Goal: Task Accomplishment & Management: Manage account settings

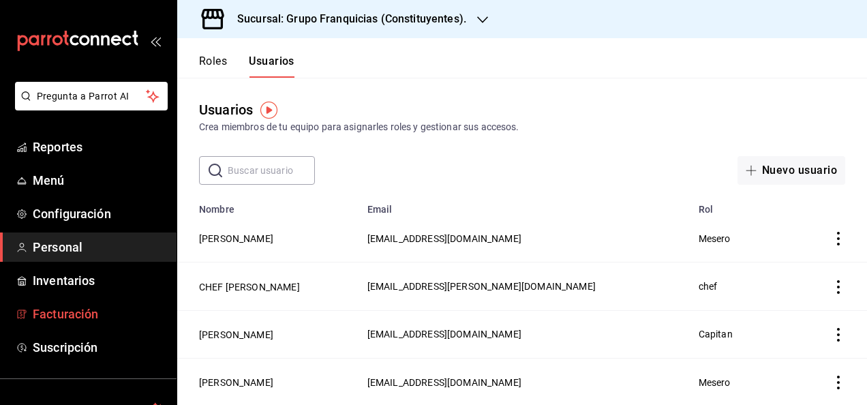
click at [70, 314] on span "Facturación" at bounding box center [99, 314] width 133 height 18
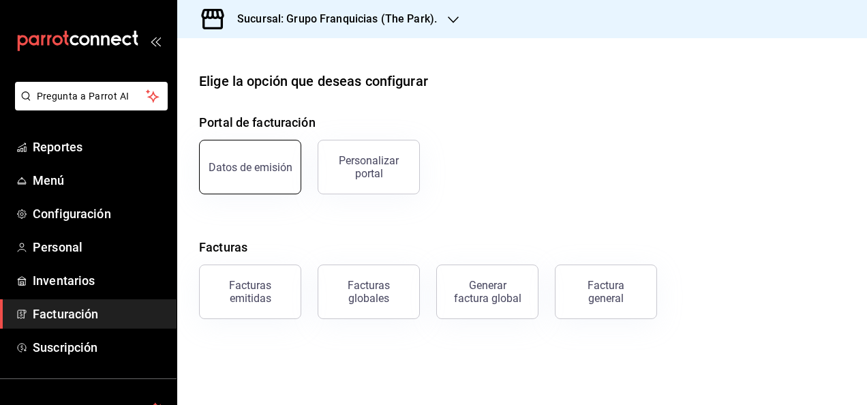
click at [279, 185] on button "Datos de emisión" at bounding box center [250, 167] width 102 height 55
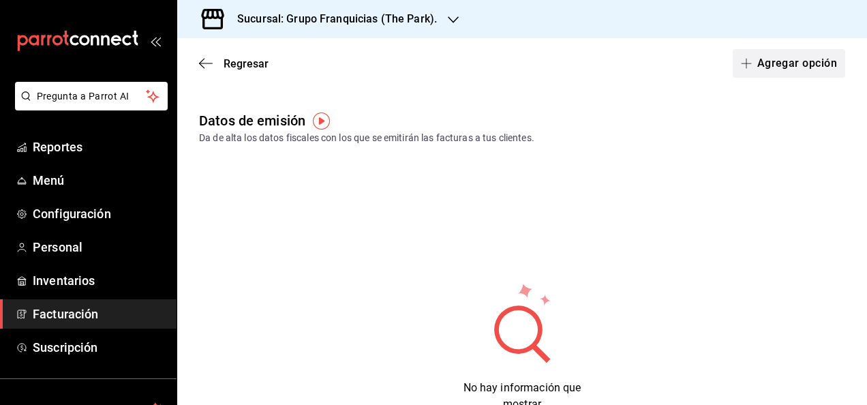
click at [751, 63] on button "Agregar opción" at bounding box center [788, 63] width 112 height 29
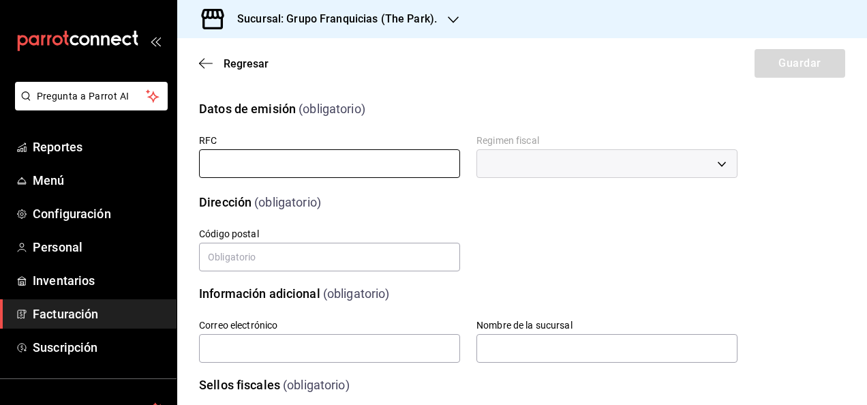
click at [373, 153] on input "text" at bounding box center [329, 163] width 261 height 29
click at [228, 61] on span "Regresar" at bounding box center [245, 63] width 45 height 13
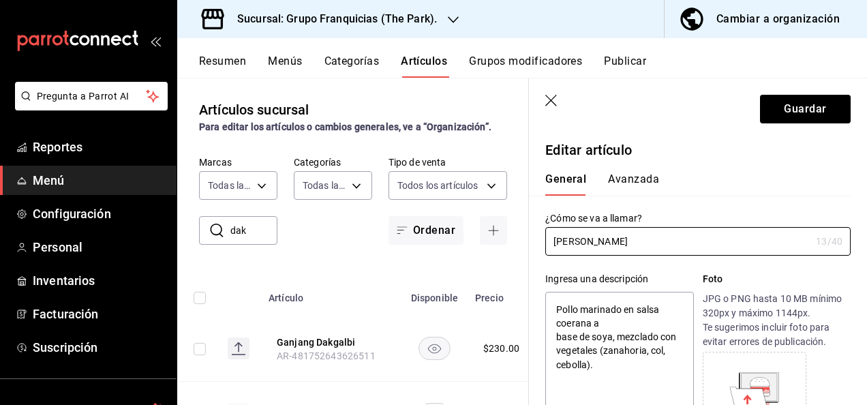
type input "[PERSON_NAME]"
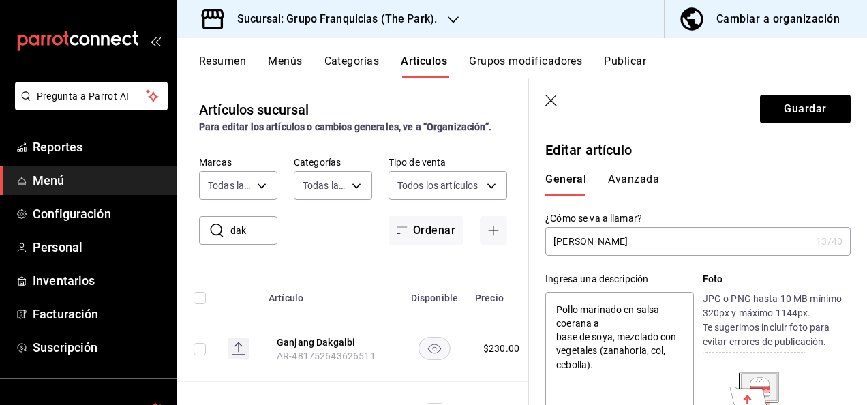
click at [626, 176] on button "Avanzada" at bounding box center [633, 183] width 51 height 23
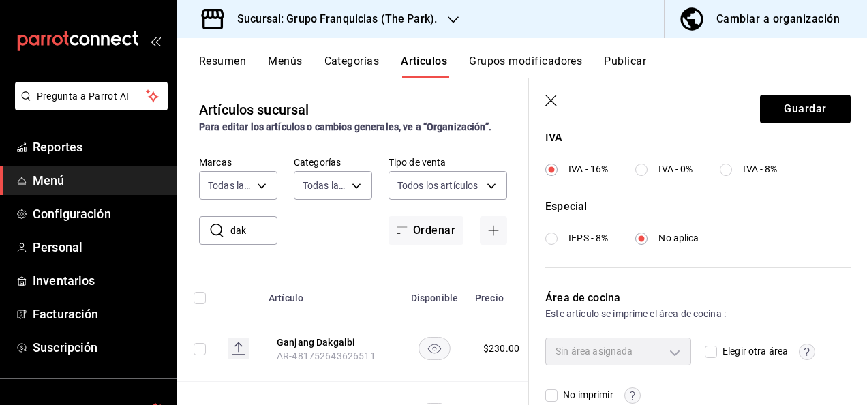
scroll to position [556, 0]
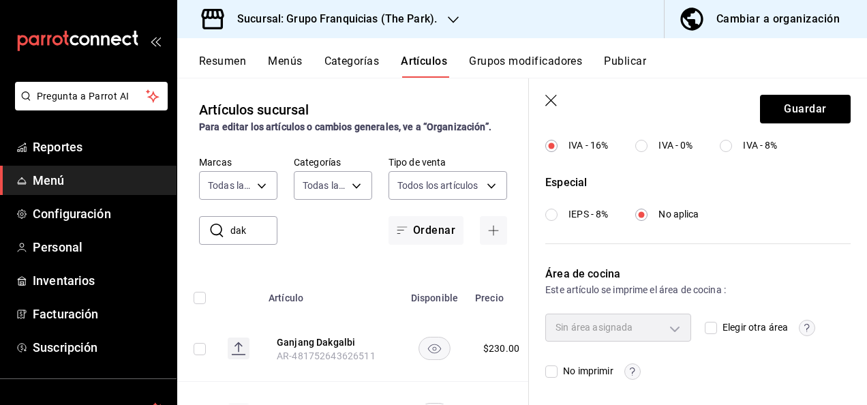
click at [709, 335] on div "Elegir otra área" at bounding box center [777, 326] width 146 height 27
click at [705, 324] on input "Elegir otra área" at bounding box center [710, 328] width 12 height 12
checkbox input "true"
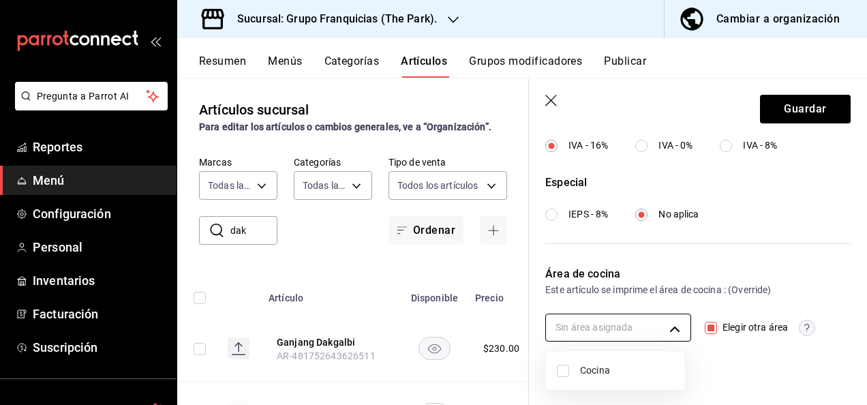
click at [646, 320] on body "Pregunta a Parrot AI Reportes Menú Configuración Personal Inventarios Facturaci…" at bounding box center [433, 202] width 867 height 405
click at [559, 367] on input "checkbox" at bounding box center [563, 371] width 12 height 12
checkbox input "true"
type input "c31bbd17-8014-44d3-8ea5-26da84d2fd56"
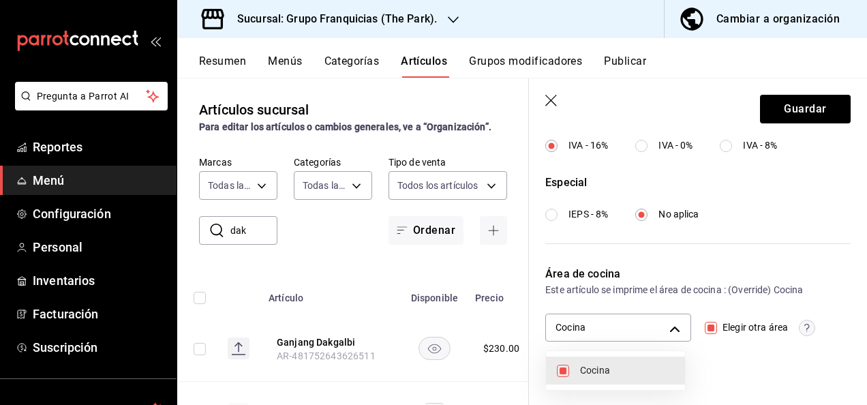
click at [790, 108] on div at bounding box center [433, 202] width 867 height 405
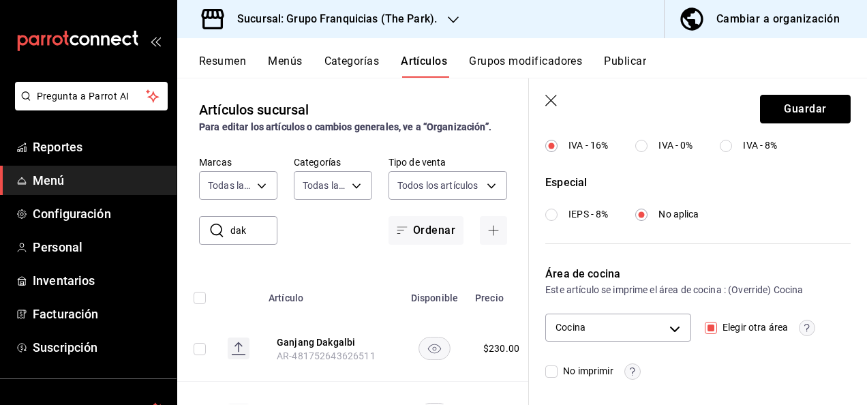
click at [790, 108] on button "Guardar" at bounding box center [805, 109] width 91 height 29
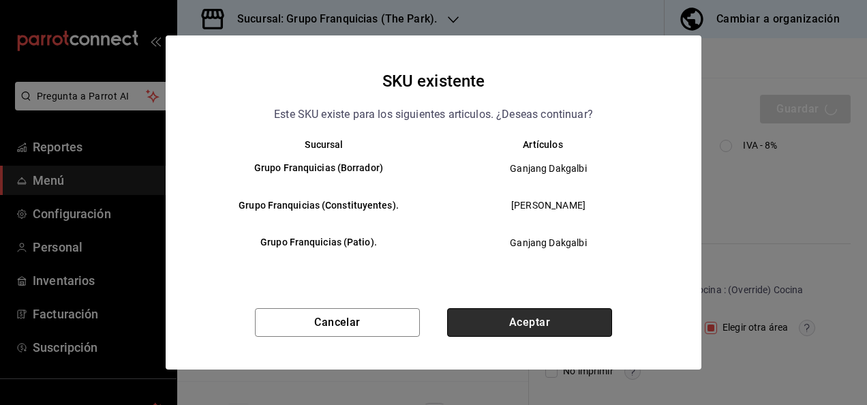
click at [500, 330] on button "Aceptar" at bounding box center [529, 322] width 165 height 29
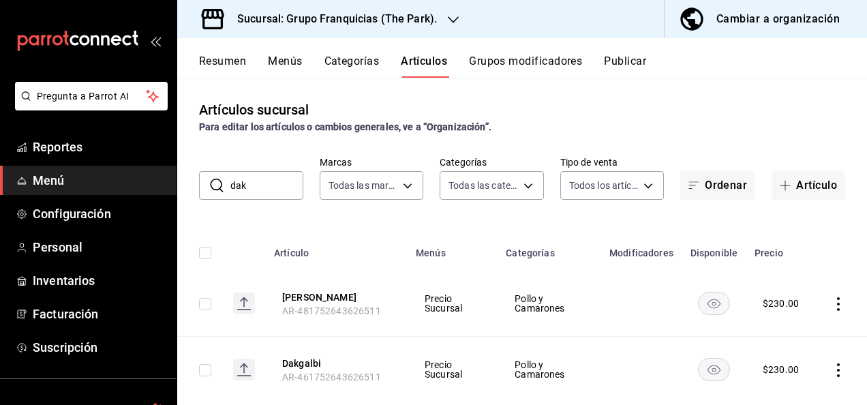
click at [281, 184] on input "dak" at bounding box center [266, 185] width 73 height 27
type input "d"
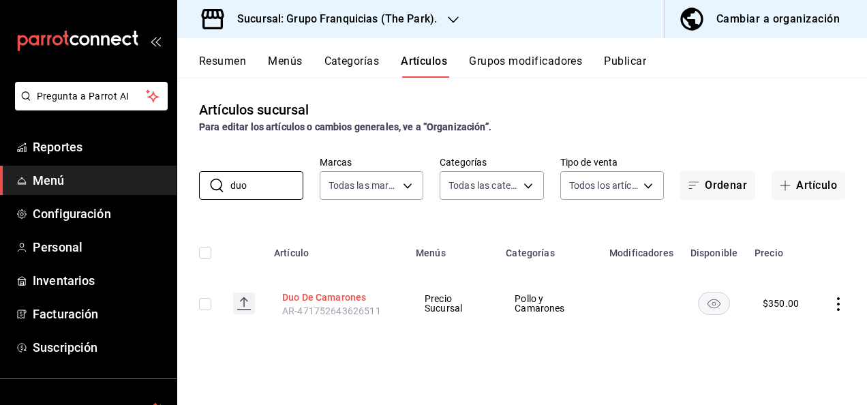
type input "duo"
click at [302, 294] on button "Duo De Camarones" at bounding box center [336, 297] width 109 height 14
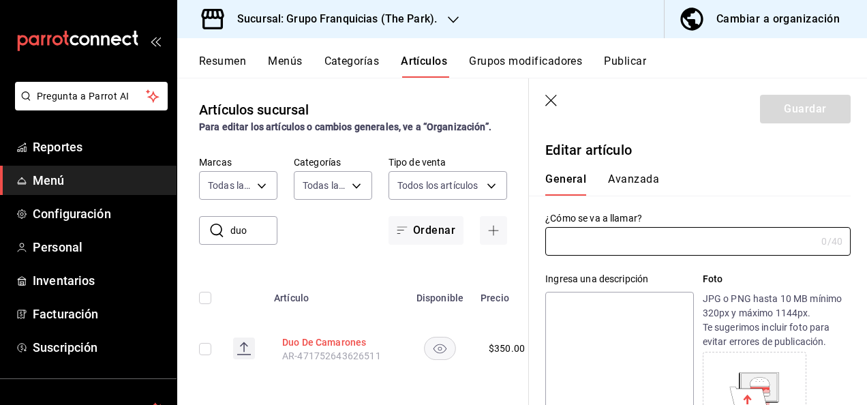
type input "Duo De Camarones"
type textarea "Camarones en mariposa marinados en salsa B.B.Q picante coreana (5 pzs) y en sal…"
type textarea "x"
type input "AR-471752643626511"
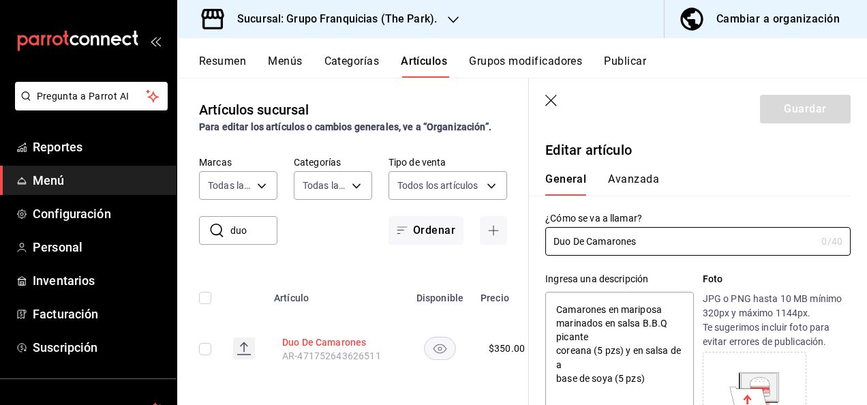
type textarea "x"
type input "$350.00"
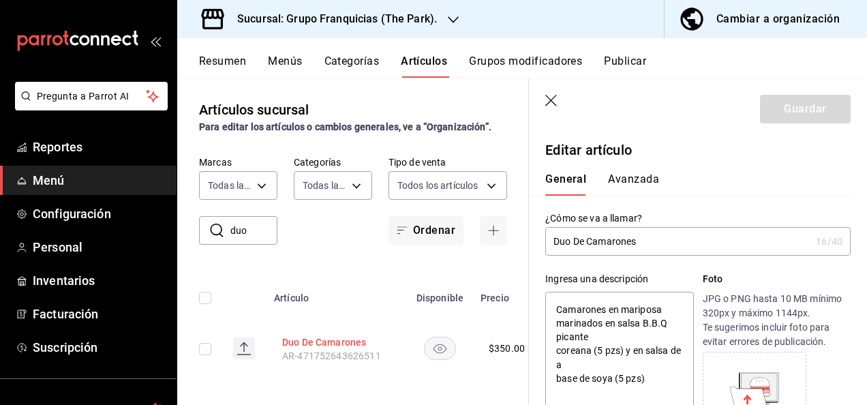
click at [322, 339] on button "Duo De Camarones" at bounding box center [336, 342] width 109 height 14
type textarea "x"
click at [638, 182] on button "Avanzada" at bounding box center [633, 183] width 51 height 23
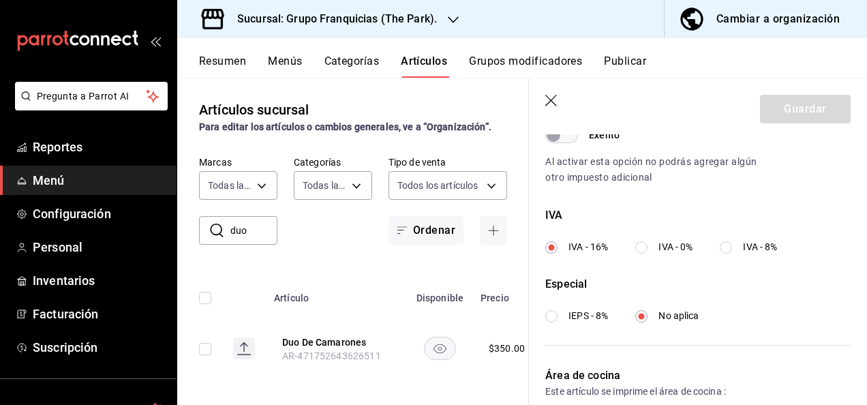
scroll to position [556, 0]
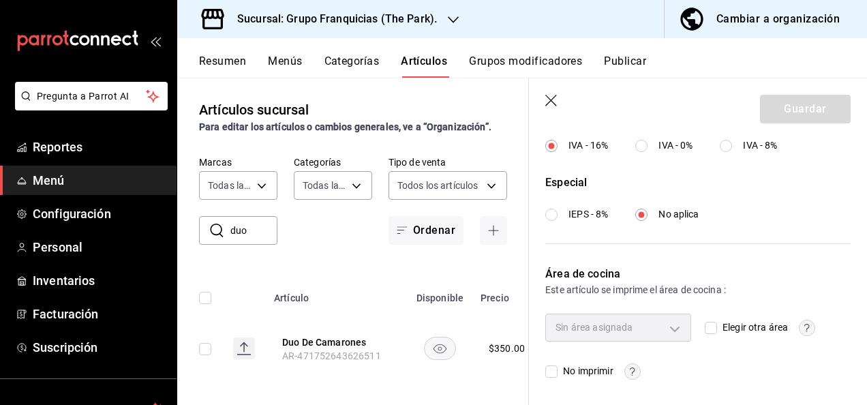
click at [704, 326] on input "Elegir otra área" at bounding box center [710, 328] width 12 height 12
checkbox input "true"
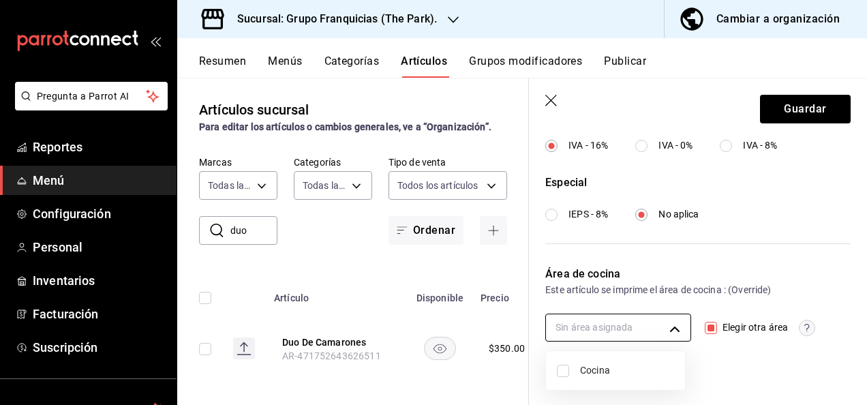
click at [664, 320] on body "Pregunta a Parrot AI Reportes Menú Configuración Personal Inventarios Facturaci…" at bounding box center [433, 202] width 867 height 405
click at [561, 365] on input "checkbox" at bounding box center [563, 371] width 12 height 12
checkbox input "true"
type input "c31bbd17-8014-44d3-8ea5-26da84d2fd56"
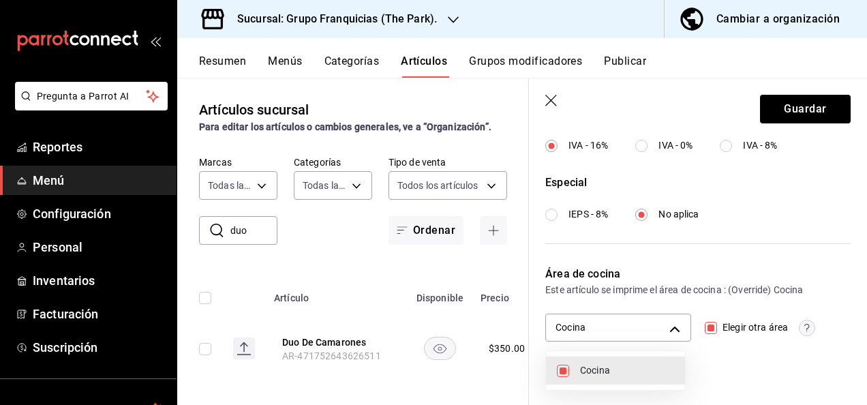
click at [776, 107] on div at bounding box center [433, 202] width 867 height 405
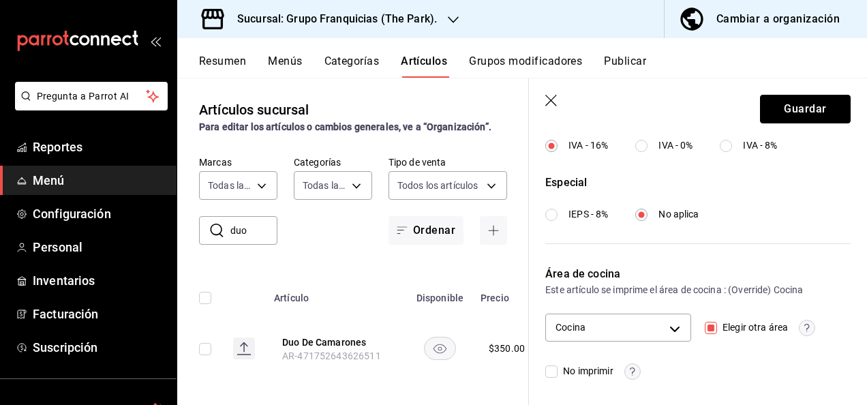
click at [776, 107] on button "Guardar" at bounding box center [805, 109] width 91 height 29
